Goal: Check status

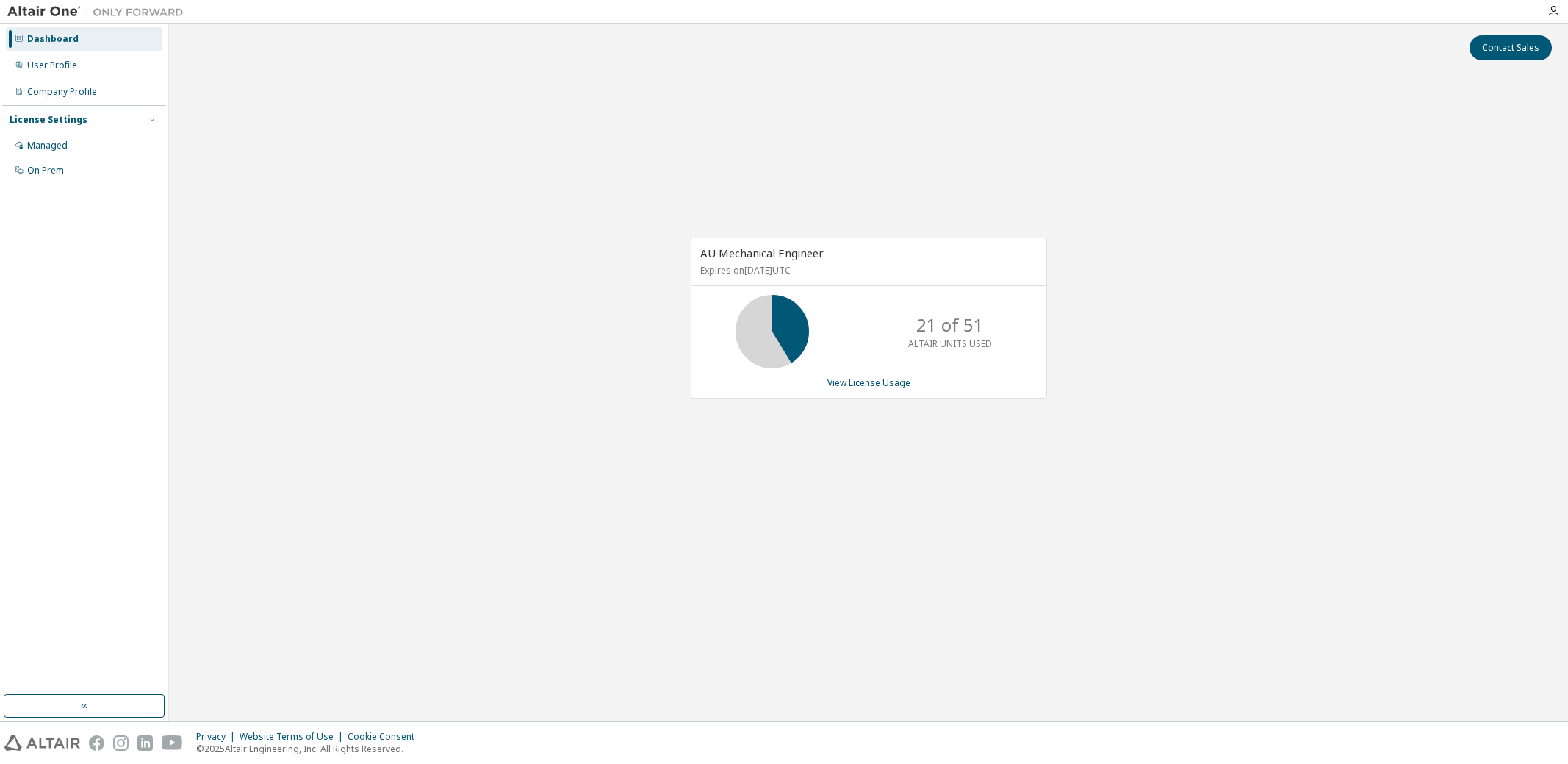
click at [498, 525] on div "AU Mechanical Engineer Expires on [DATE] UTC 21 of 51 ALTAIR UNITS USED View Li…" at bounding box center [868, 325] width 1384 height 496
click at [474, 461] on div "AU Mechanical Engineer Expires on [DATE] UTC 42 of 51 ALTAIR UNITS USED View Li…" at bounding box center [868, 325] width 1384 height 496
